Goal: Transaction & Acquisition: Subscribe to service/newsletter

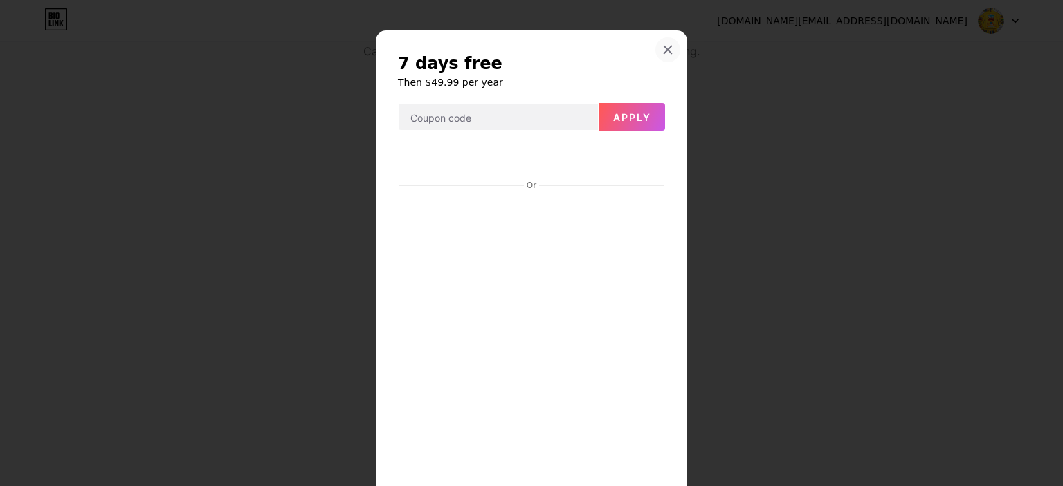
click at [663, 47] on icon at bounding box center [667, 49] width 11 height 11
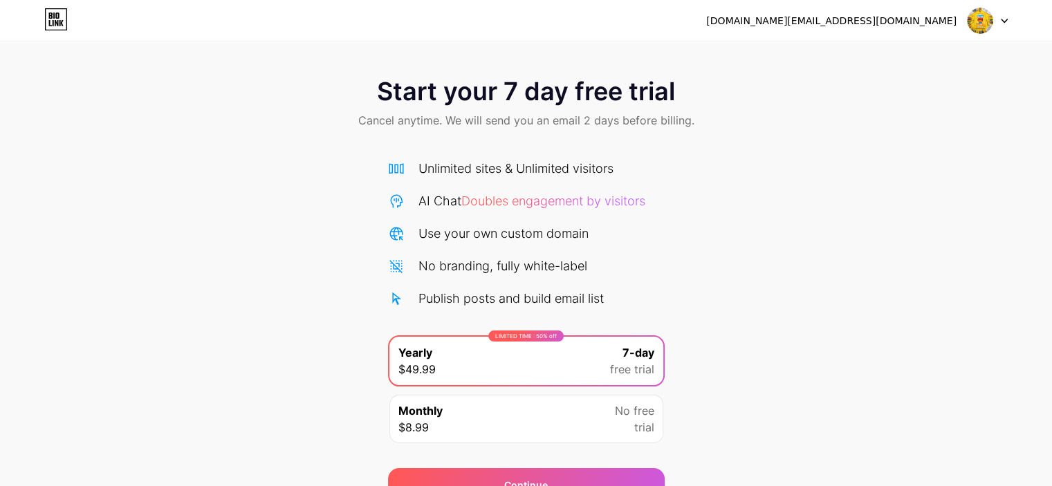
click at [980, 21] on img at bounding box center [980, 21] width 26 height 26
click at [892, 26] on div "[DOMAIN_NAME][EMAIL_ADDRESS][DOMAIN_NAME]" at bounding box center [831, 21] width 250 height 15
click at [699, 199] on div "Start your 7 day free trial Cancel anytime. We will send you an email 2 days be…" at bounding box center [526, 283] width 1052 height 438
